Goal: Transaction & Acquisition: Book appointment/travel/reservation

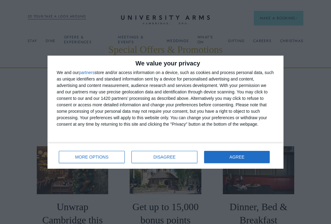
click at [236, 162] on button "AGREE" at bounding box center [237, 157] width 66 height 12
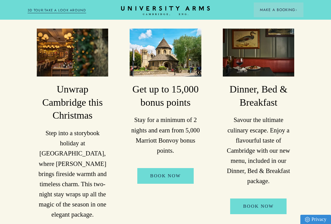
scroll to position [123, 0]
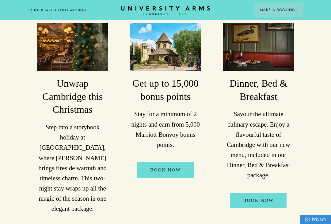
click at [259, 199] on link "Book Now" at bounding box center [259, 200] width 56 height 16
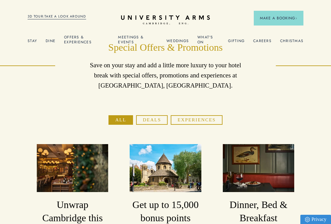
scroll to position [3, 0]
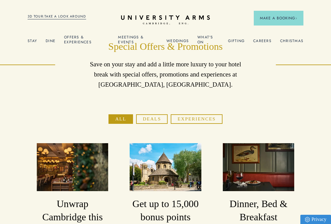
click at [153, 120] on button "Deals" at bounding box center [152, 119] width 32 height 10
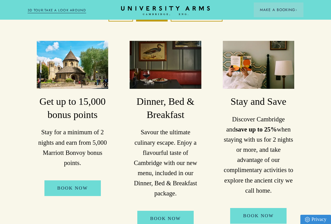
scroll to position [111, 0]
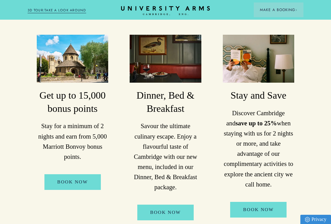
click at [170, 211] on link "Book Now" at bounding box center [166, 212] width 56 height 16
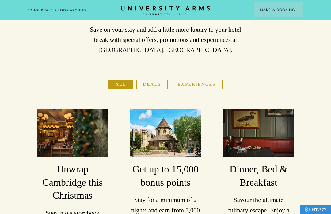
scroll to position [39, 0]
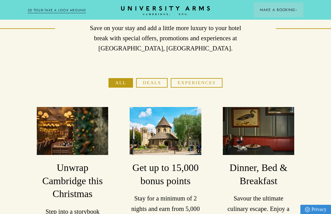
click at [154, 83] on button "Deals" at bounding box center [152, 83] width 32 height 10
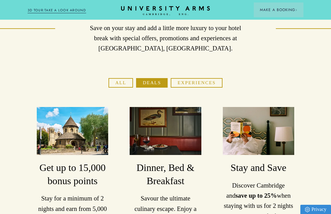
click at [179, 170] on h3 "Dinner, Bed & Breakfast" at bounding box center [166, 174] width 72 height 26
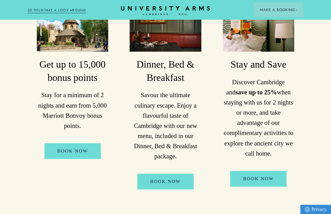
scroll to position [146, 0]
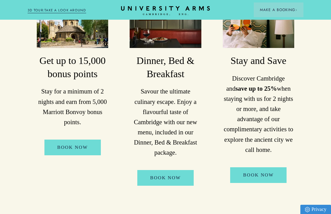
click at [173, 178] on link "Book Now" at bounding box center [166, 178] width 56 height 16
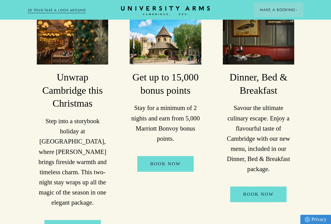
scroll to position [130, 0]
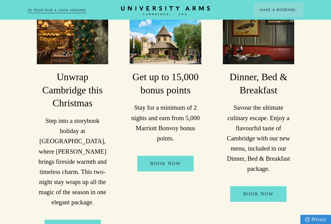
click at [262, 196] on link "Book Now" at bounding box center [259, 194] width 56 height 16
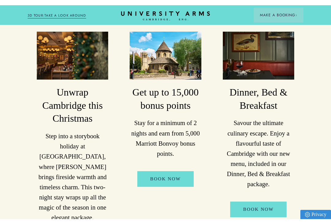
scroll to position [130, 0]
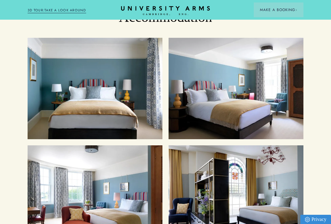
scroll to position [639, 0]
click at [287, 10] on span "Make a Booking" at bounding box center [278, 10] width 37 height 6
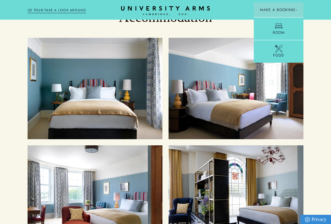
click at [283, 25] on link "Room" at bounding box center [279, 28] width 50 height 23
